Goal: Task Accomplishment & Management: Use online tool/utility

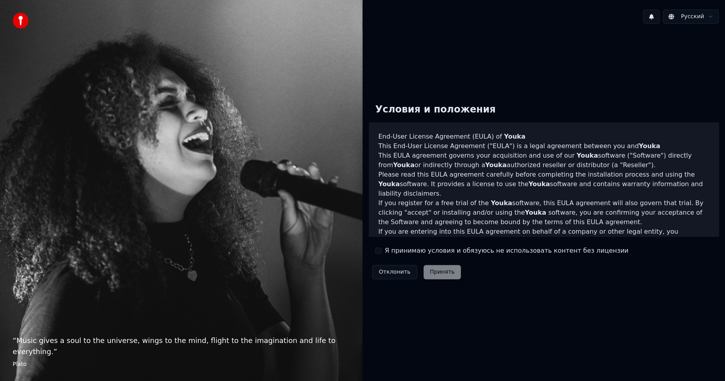
click at [378, 251] on button "Я принимаю условия и обязуюсь не использовать контент без лицензии" at bounding box center [378, 250] width 6 height 6
click at [434, 267] on button "Принять" at bounding box center [442, 272] width 38 height 14
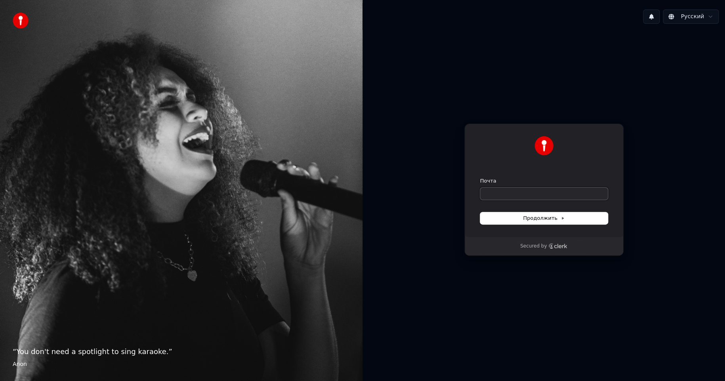
click at [531, 192] on input "Почта" at bounding box center [543, 194] width 127 height 12
click at [538, 215] on span "Продолжить" at bounding box center [544, 218] width 42 height 7
type input "**********"
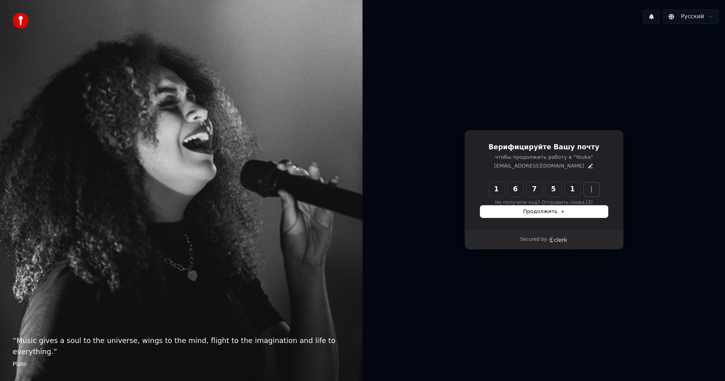
type input "******"
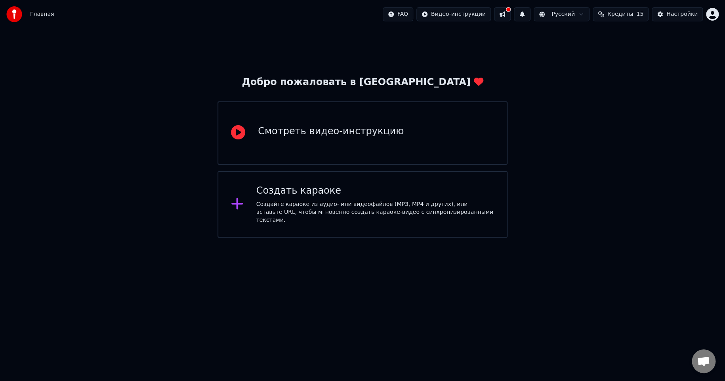
click at [315, 213] on div "Создайте караоке из аудио- или видеофайлов (MP3, MP4 и других), или вставьте UR…" at bounding box center [375, 212] width 238 height 24
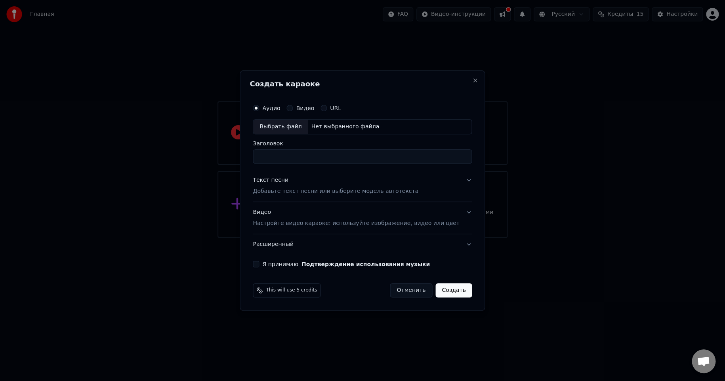
click at [287, 123] on div "Выбрать файл" at bounding box center [280, 127] width 55 height 14
type input "**********"
click at [259, 264] on button "Я принимаю Подтверждение использования музыки" at bounding box center [256, 264] width 6 height 6
click at [442, 291] on button "Создать" at bounding box center [453, 290] width 36 height 14
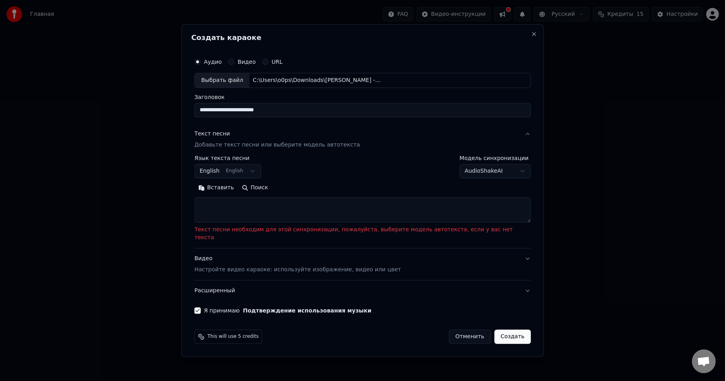
click at [327, 213] on textarea at bounding box center [362, 209] width 336 height 25
click at [261, 177] on button "English English" at bounding box center [227, 171] width 67 height 14
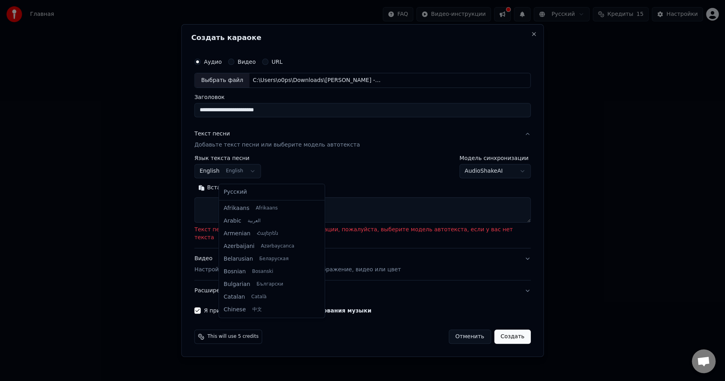
scroll to position [63, 0]
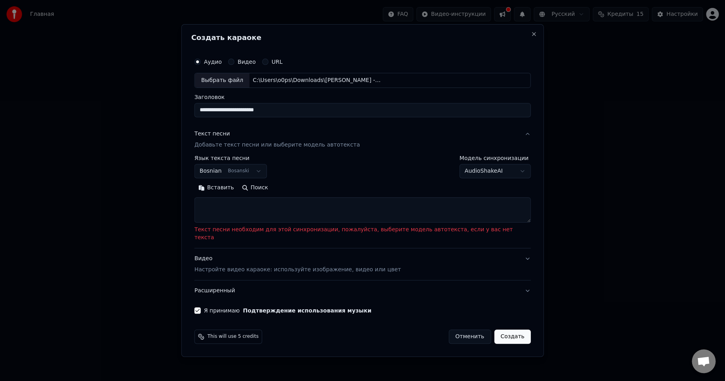
click at [273, 215] on textarea at bounding box center [362, 209] width 336 height 25
click at [494, 330] on button "Создать" at bounding box center [512, 336] width 36 height 14
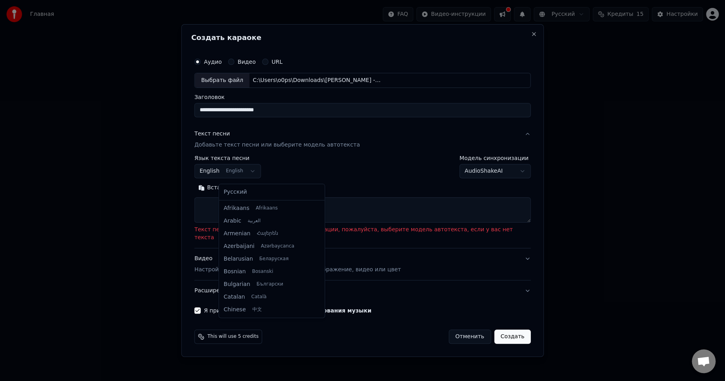
click at [261, 177] on body "**********" at bounding box center [362, 119] width 725 height 238
select select "**"
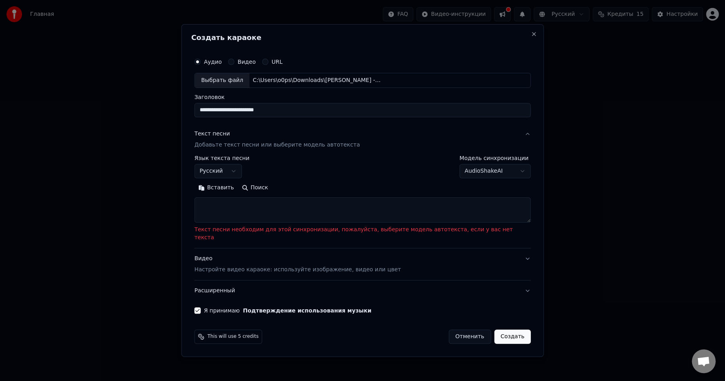
click at [287, 211] on textarea at bounding box center [362, 209] width 336 height 25
paste textarea "**********"
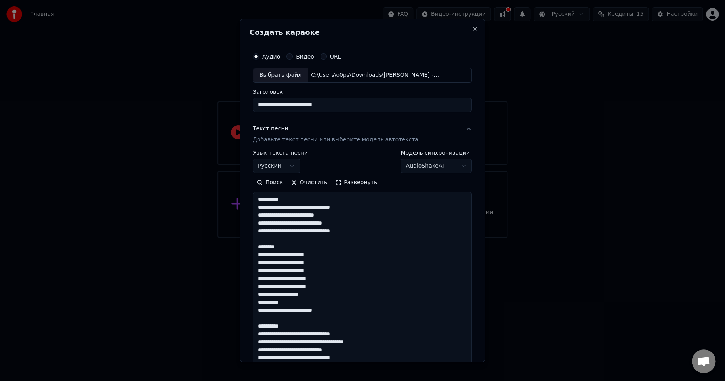
scroll to position [224, 0]
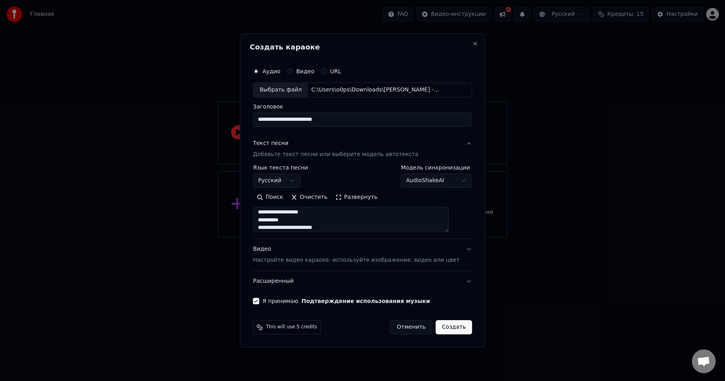
type textarea "**********"
click at [445, 325] on button "Создать" at bounding box center [453, 327] width 36 height 14
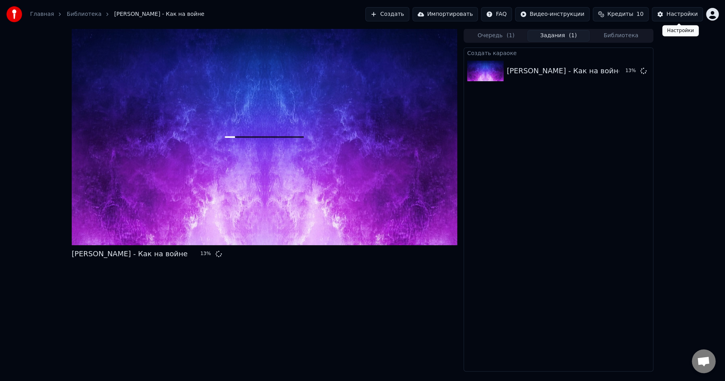
click at [671, 19] on button "Настройки" at bounding box center [676, 14] width 51 height 14
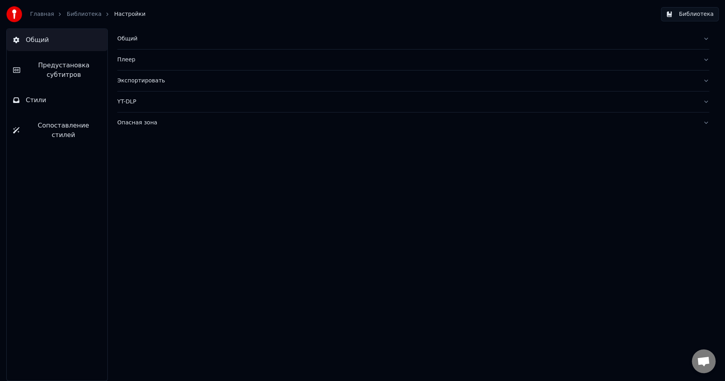
click at [48, 10] on link "Главная" at bounding box center [42, 14] width 24 height 8
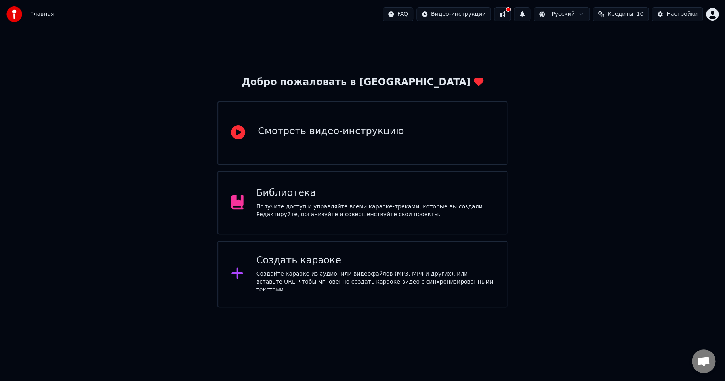
click at [21, 10] on img at bounding box center [14, 14] width 16 height 16
drag, startPoint x: 192, startPoint y: 148, endPoint x: 185, endPoint y: 143, distance: 9.0
drag, startPoint x: 213, startPoint y: 149, endPoint x: 375, endPoint y: 135, distance: 163.0
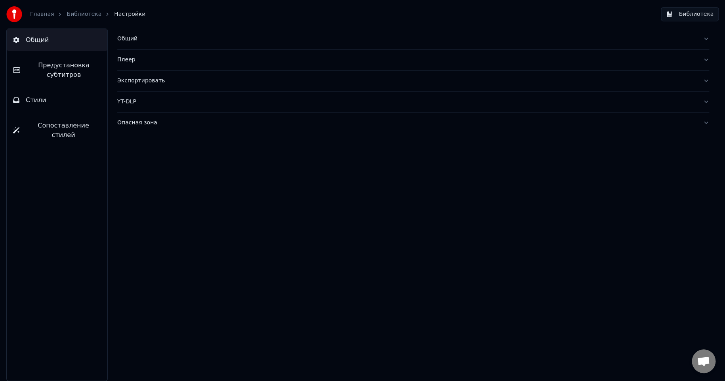
drag, startPoint x: 333, startPoint y: 181, endPoint x: 331, endPoint y: 172, distance: 8.5
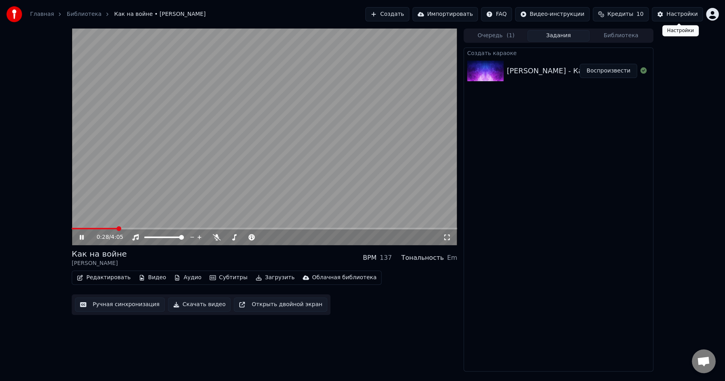
click at [682, 10] on div "Настройки" at bounding box center [681, 14] width 31 height 8
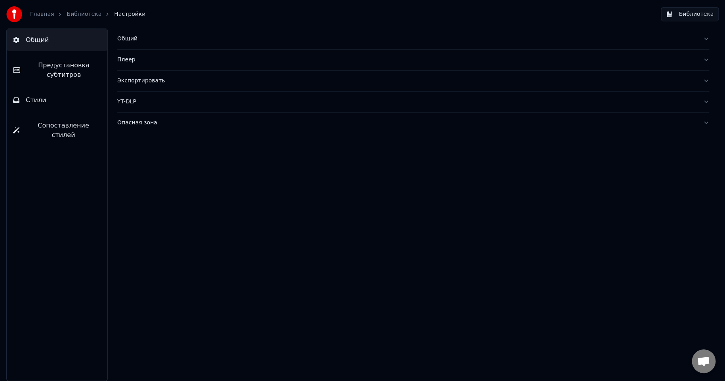
click at [128, 61] on div "Плеер" at bounding box center [406, 60] width 579 height 8
click at [75, 12] on link "Библиотека" at bounding box center [84, 14] width 35 height 8
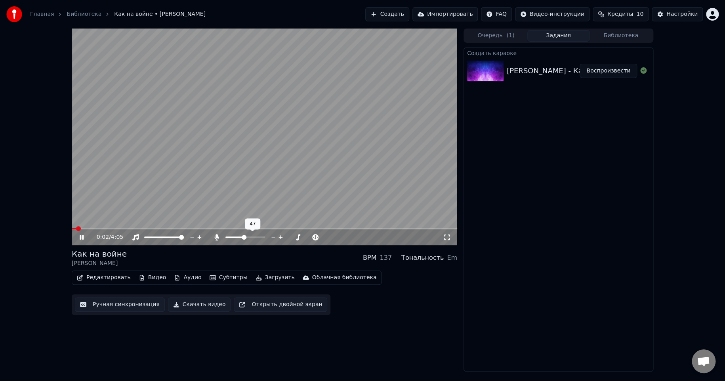
click at [244, 237] on span at bounding box center [244, 237] width 5 height 5
click at [289, 238] on div at bounding box center [287, 237] width 64 height 8
click at [297, 238] on span at bounding box center [294, 237] width 5 height 5
click at [279, 238] on span at bounding box center [280, 237] width 5 height 5
click at [257, 237] on span at bounding box center [255, 237] width 5 height 5
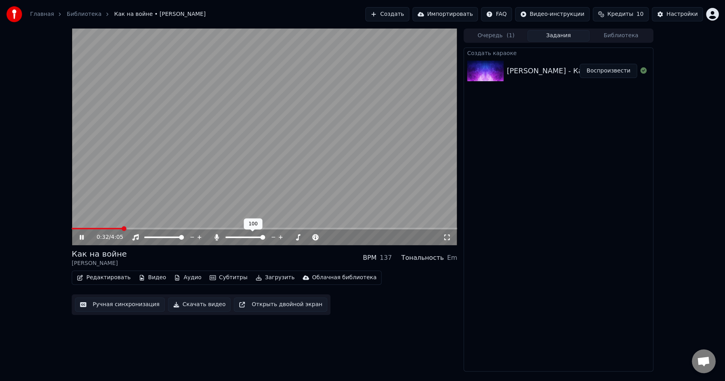
click at [265, 236] on span at bounding box center [262, 237] width 5 height 5
click at [79, 236] on icon at bounding box center [87, 237] width 19 height 6
click at [263, 304] on button "Открыть двойной экран" at bounding box center [280, 304] width 93 height 14
drag, startPoint x: 78, startPoint y: 237, endPoint x: 78, endPoint y: 251, distance: 13.9
click at [78, 237] on icon at bounding box center [87, 237] width 19 height 6
